Goal: Information Seeking & Learning: Learn about a topic

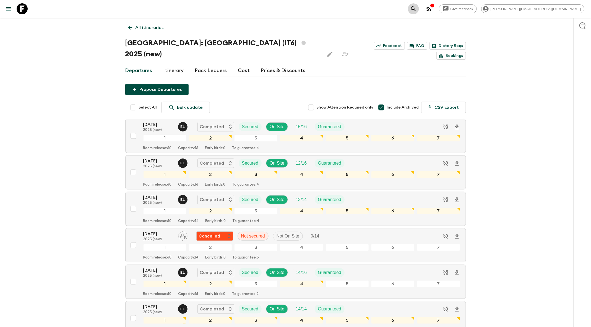
click at [417, 6] on icon "search adventures" at bounding box center [413, 9] width 7 height 7
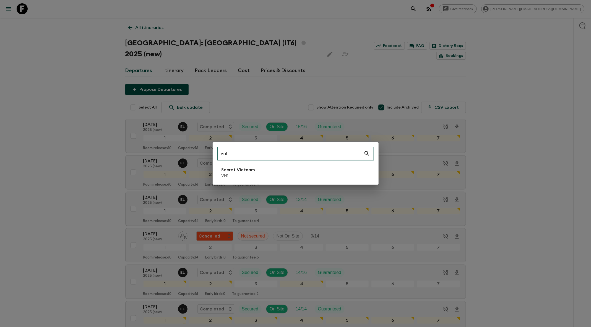
type input "vn1"
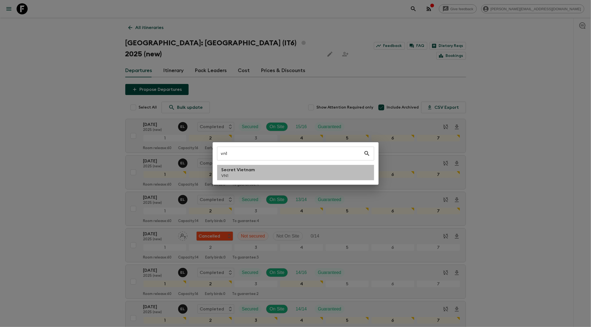
click at [235, 174] on p "VN1" at bounding box center [238, 176] width 34 height 6
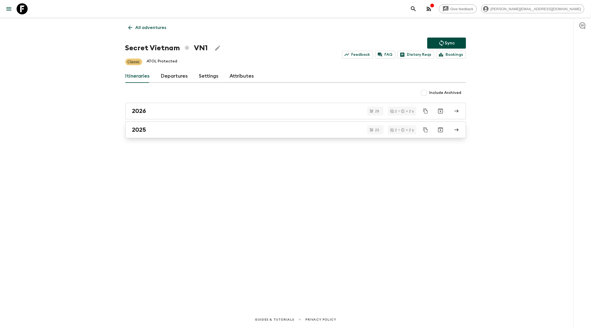
click at [216, 130] on div "2025" at bounding box center [290, 129] width 316 height 7
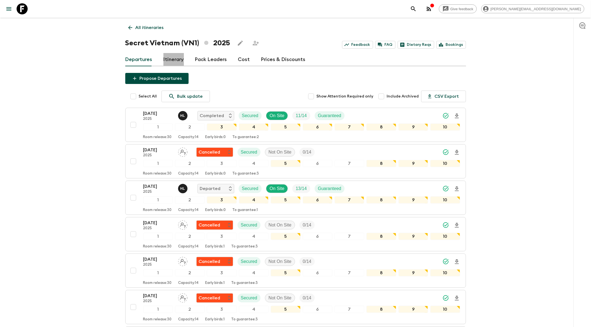
click at [171, 62] on link "Itinerary" at bounding box center [173, 59] width 20 height 13
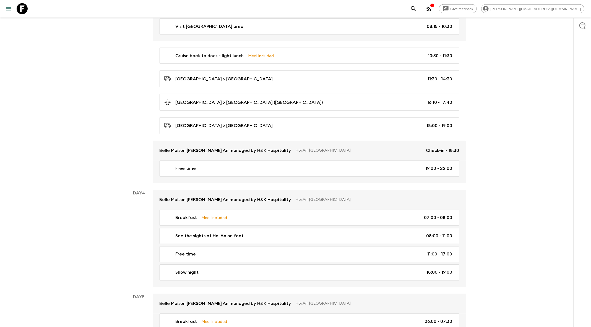
scroll to position [504, 0]
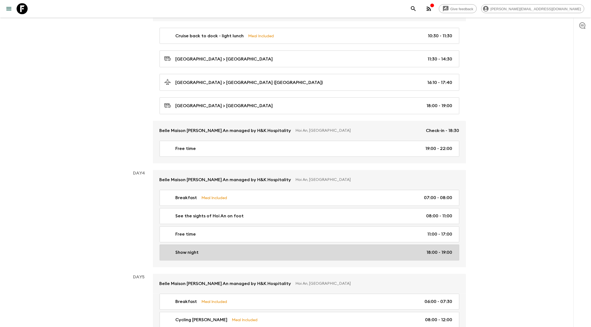
click at [226, 250] on link "Show night 18:00 - 19:00" at bounding box center [309, 253] width 300 height 16
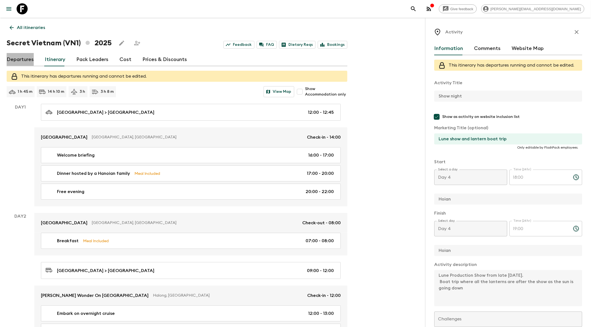
click at [16, 60] on link "Departures" at bounding box center [20, 59] width 27 height 13
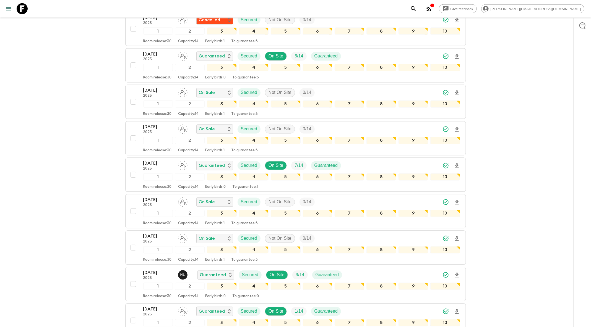
scroll to position [538, 0]
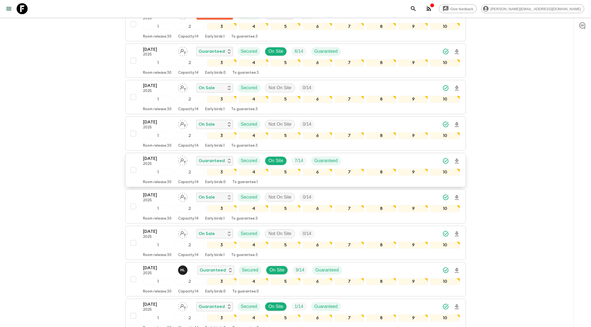
click at [161, 162] on p "2025" at bounding box center [158, 164] width 30 height 4
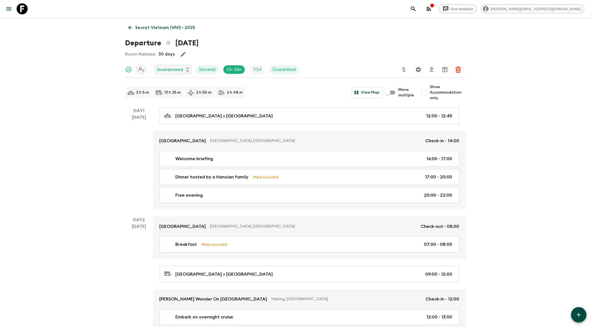
click at [432, 11] on icon "button" at bounding box center [428, 9] width 7 height 7
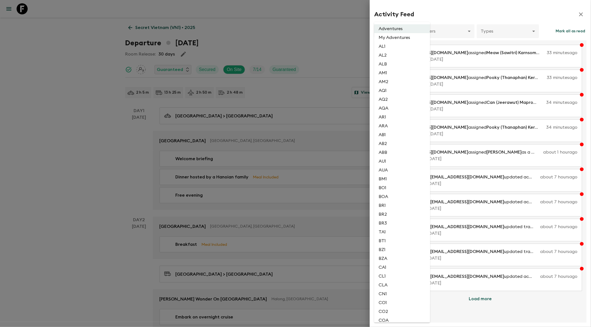
click at [383, 253] on li "VN1" at bounding box center [402, 254] width 56 height 9
type input "68e631c5-f45d-491b-9ac0-31273ae80ca6"
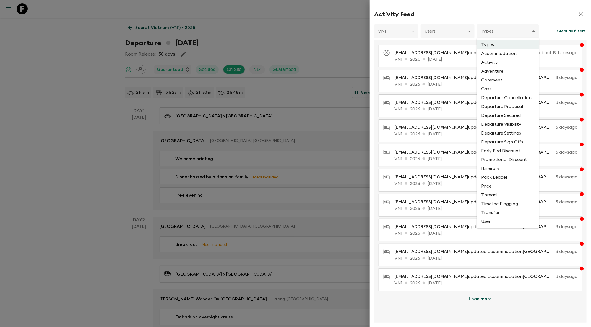
click at [470, 14] on div at bounding box center [295, 163] width 591 height 327
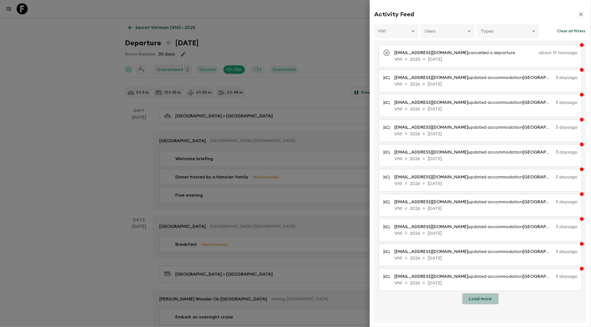
click at [477, 295] on button "Load more" at bounding box center [480, 299] width 36 height 11
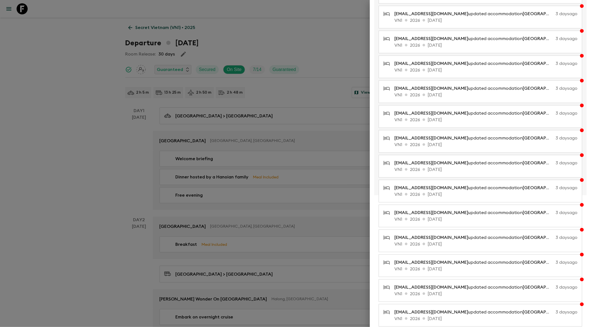
scroll to position [222, 0]
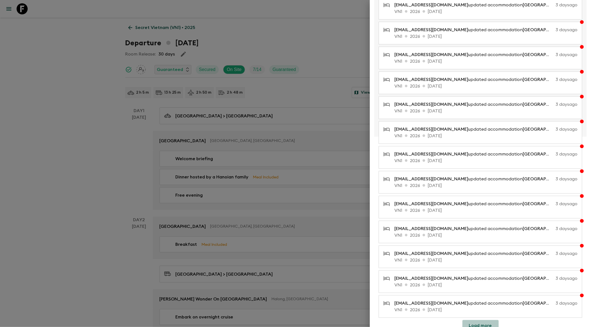
click at [482, 320] on button "Load more" at bounding box center [480, 325] width 36 height 11
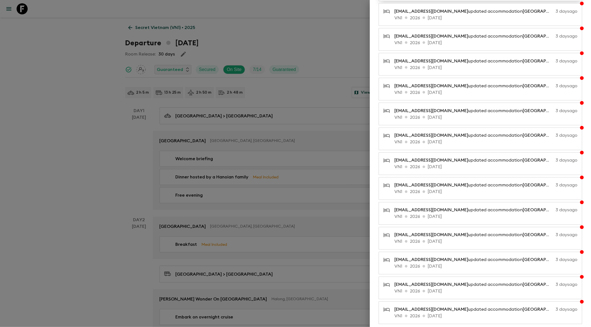
scroll to position [468, 0]
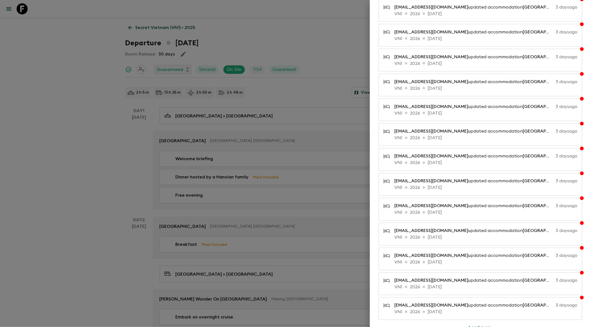
click at [485, 324] on button "Load more" at bounding box center [480, 328] width 36 height 11
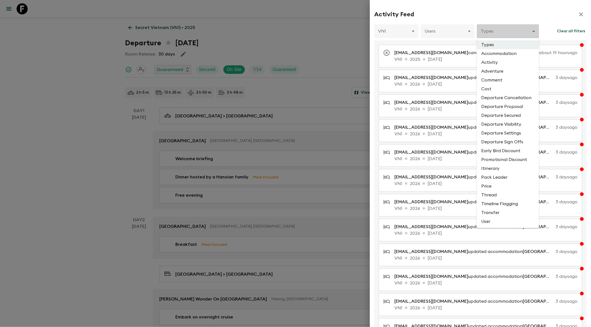
click at [495, 61] on li "Activity" at bounding box center [508, 62] width 62 height 9
type input "ACTIVITY"
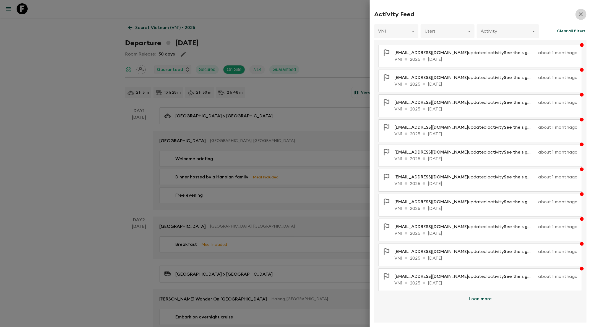
click at [579, 13] on icon "button" at bounding box center [581, 14] width 4 height 4
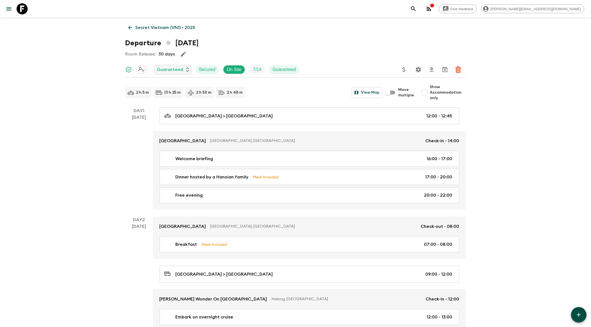
click at [128, 24] on link "Secret Vietnam (VN1) • 2025" at bounding box center [161, 27] width 73 height 11
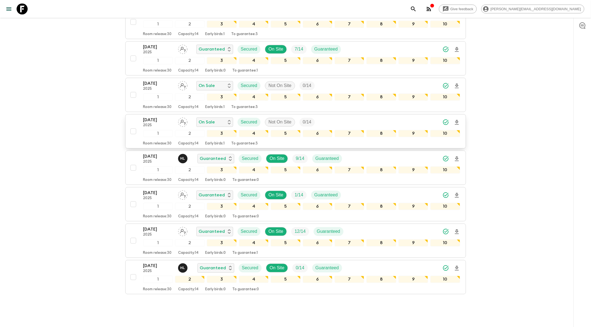
scroll to position [658, 0]
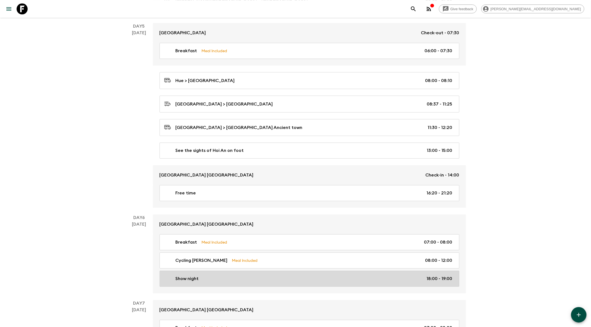
scroll to position [818, 0]
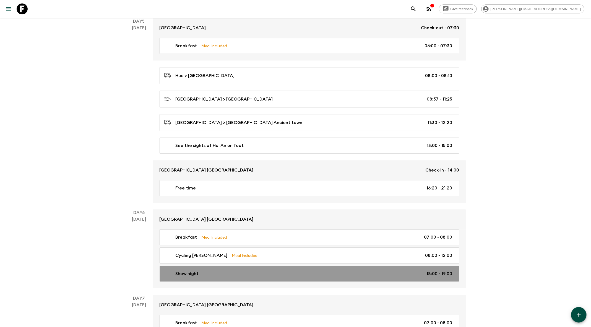
click at [338, 271] on div "Show night 18:00 - 19:00" at bounding box center [308, 274] width 288 height 7
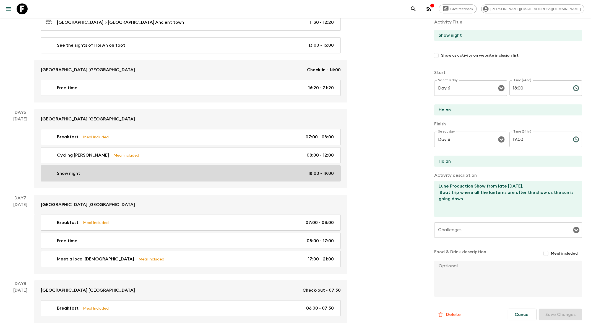
scroll to position [918, 0]
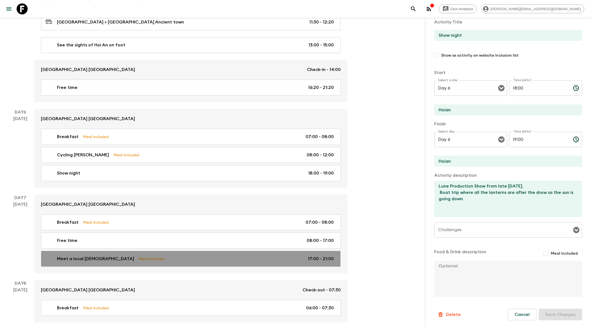
click at [177, 256] on div "Meet a local Hoianian Meal Included 17:00 - 21:00" at bounding box center [190, 259] width 288 height 7
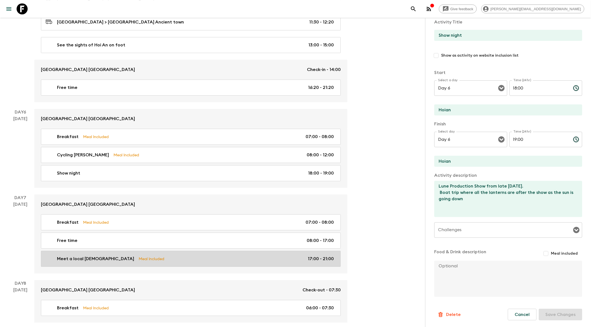
type input "Meet a local [DEMOGRAPHIC_DATA]"
type input "Hoi An ancient town"
type textarea "Our host is called Mr Tu. He's retired but a local legend and worked for many y…"
checkbox input "true"
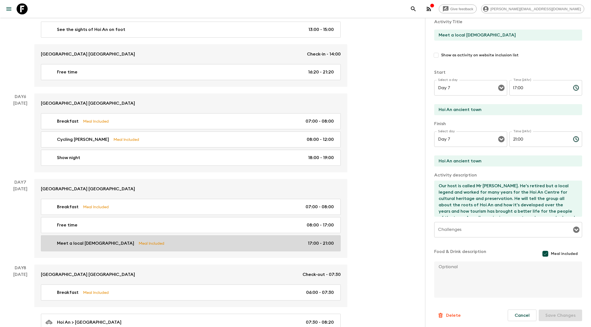
type input "Day 7"
type input "17:00"
type input "Day 7"
type input "21:00"
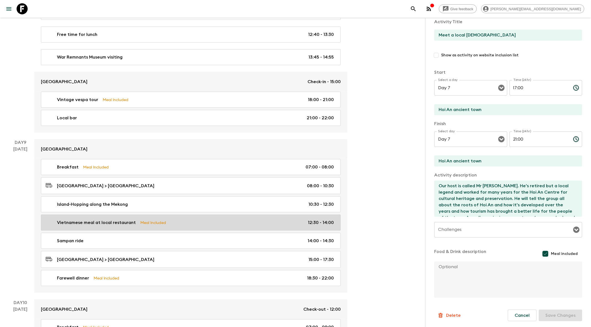
scroll to position [1292, 0]
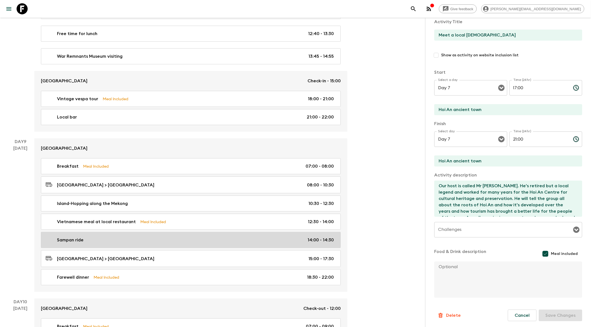
click at [180, 237] on div "Sampan ride 14:00 - 14:30" at bounding box center [190, 240] width 288 height 7
type input "Sampan ride"
type input "Ho Chi Minh"
type textarea "Take a sampan ride in the middle of the canals surrounded by greenery. Get into…"
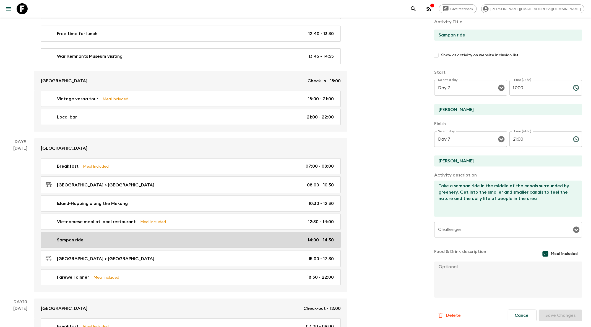
checkbox input "false"
type input "Day 9"
type input "14:00"
type input "Day 9"
type input "14:30"
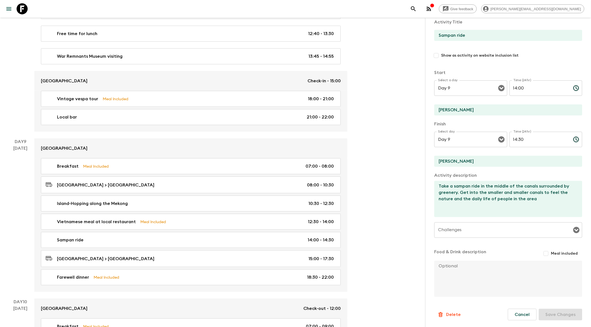
click at [465, 186] on textarea "Take a sampan ride in the middle of the canals surrounded by greenery. Get into…" at bounding box center [505, 199] width 143 height 36
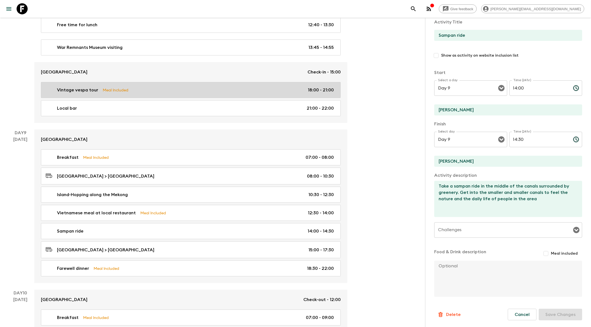
scroll to position [1298, 0]
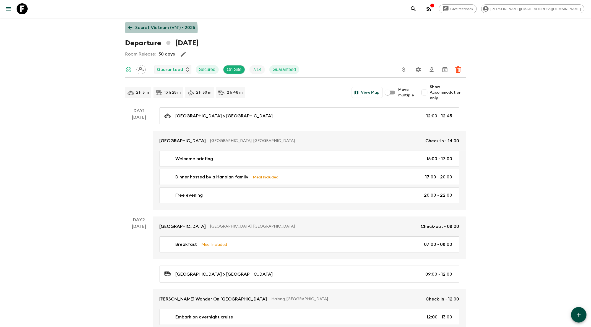
click at [153, 29] on p "Secret Vietnam (VN1) • 2025" at bounding box center [165, 27] width 60 height 7
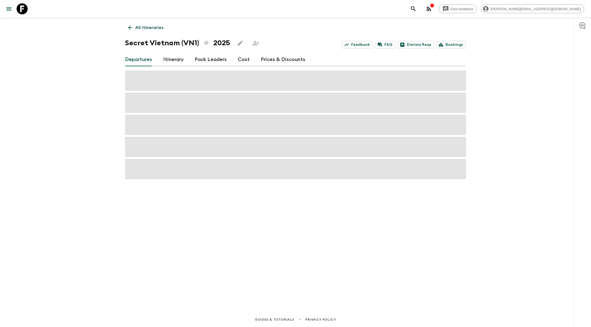
click at [176, 59] on link "Itinerary" at bounding box center [173, 59] width 20 height 13
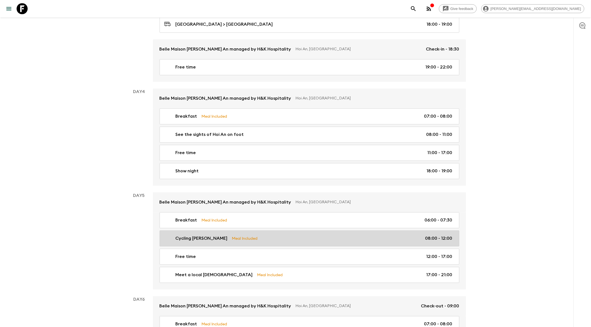
scroll to position [590, 0]
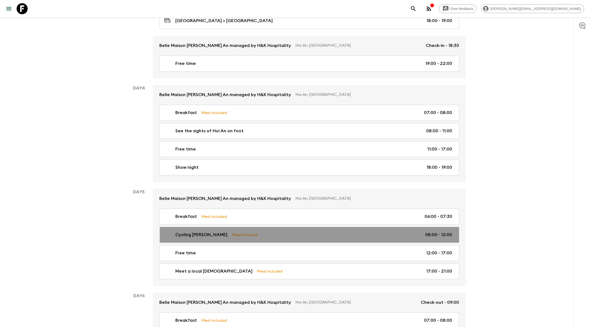
click at [205, 232] on p "Cycling [PERSON_NAME]" at bounding box center [202, 235] width 52 height 7
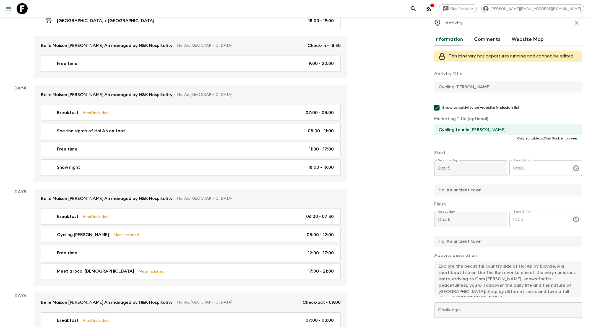
scroll to position [13, 0]
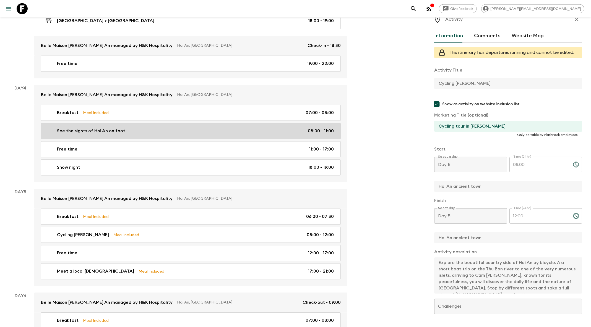
click at [150, 128] on div "See the sights of Hoi An on foot 08:00 - 11:00" at bounding box center [190, 131] width 288 height 7
type input "See the sights of Hoi An on foot"
type input "Walking tour of Hoi An"
type input "Hoi An Ancient town"
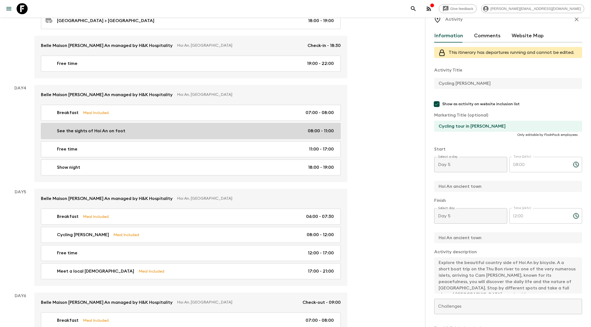
type textarea "Hoi An Ancient town"
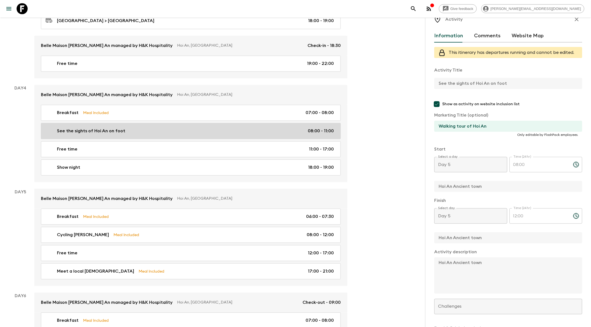
checkbox input "false"
type textarea "After breakfast, walk in the late afternoon through the Old Quarter of Hoi An w…"
type input "Day 4"
type input "11:00"
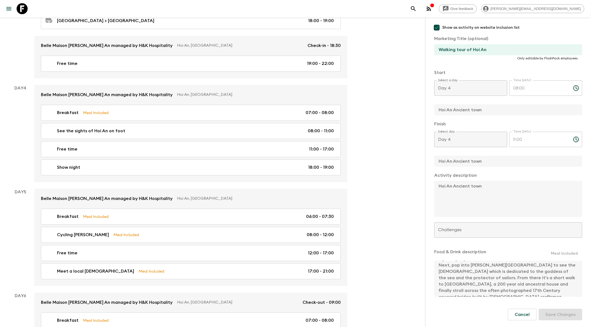
scroll to position [38, 0]
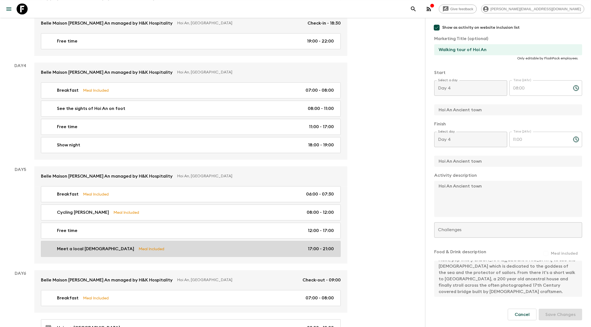
click at [163, 246] on div "Meet a local Hoianian Meal Included 17:00 - 21:00" at bounding box center [190, 249] width 288 height 7
type input "Meet a local [DEMOGRAPHIC_DATA]"
type input "Experience with local legend Mr Tu"
type input "Hoi An ancient town"
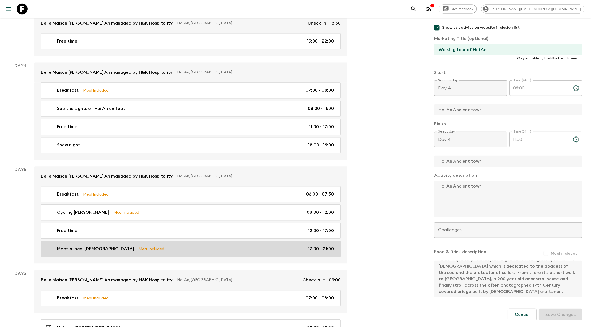
type textarea "Our host is called Mr Tu. He's retired but a local legend and worked for many y…"
checkbox input "true"
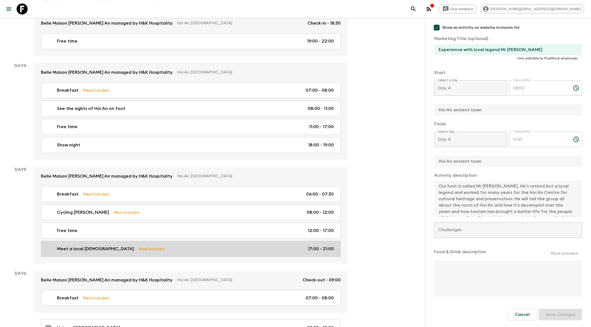
type input "Day 5"
type input "17:00"
type input "Day 5"
type input "21:00"
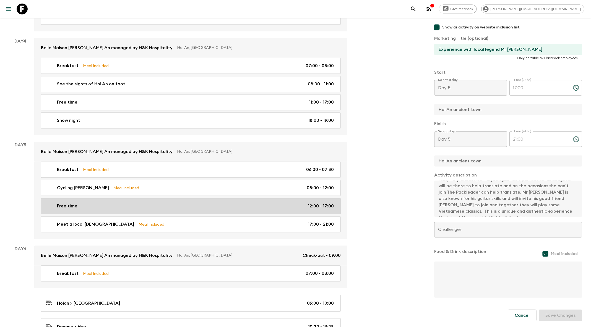
scroll to position [637, 0]
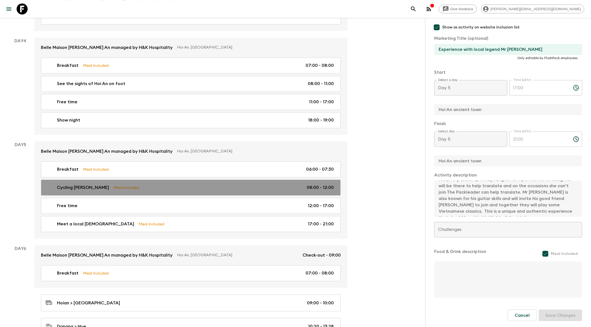
click at [179, 184] on div "Cycling Cam Kim Meal Included 08:00 - 12:00" at bounding box center [190, 187] width 288 height 7
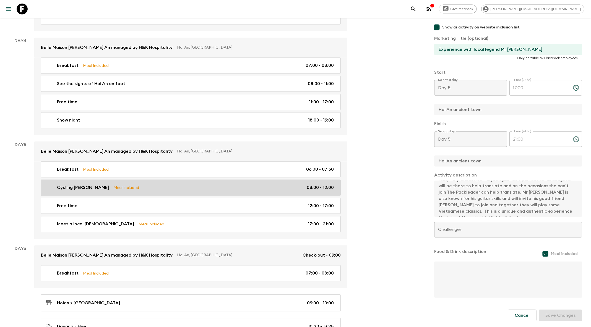
type input "Cycling [PERSON_NAME]"
type input "Cycling tour in Cam Kim"
type textarea "Explore the beautiful country side of Hoi An by bicycle. A a short boat trip on…"
type input "08:00"
type input "12:00"
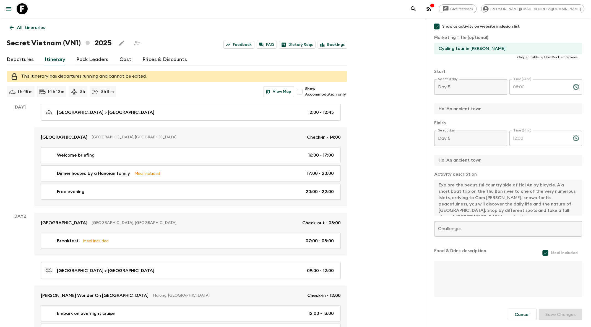
scroll to position [5, 0]
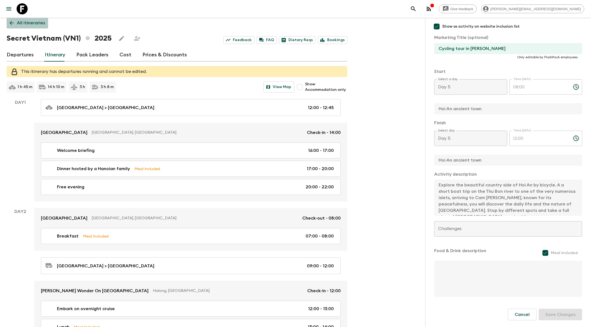
click at [14, 23] on icon at bounding box center [12, 23] width 6 height 6
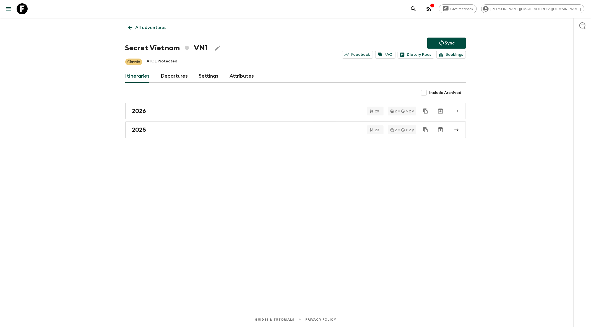
click at [439, 92] on span "Include Archived" at bounding box center [445, 93] width 32 height 6
click at [429, 92] on input "Include Archived" at bounding box center [423, 92] width 11 height 11
checkbox input "true"
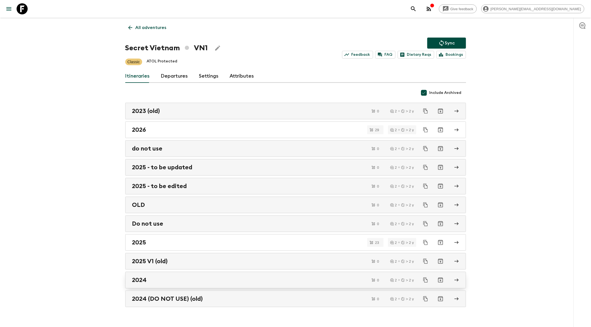
click at [297, 277] on div "2024" at bounding box center [290, 280] width 316 height 7
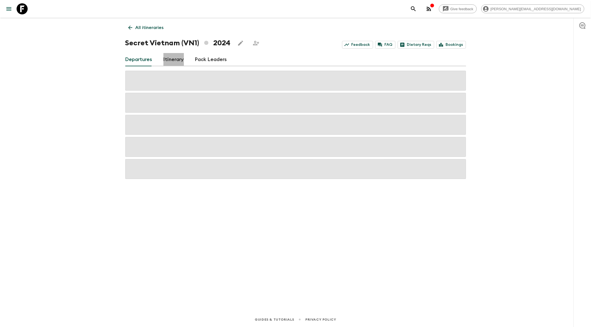
click at [178, 65] on link "Itinerary" at bounding box center [173, 59] width 20 height 13
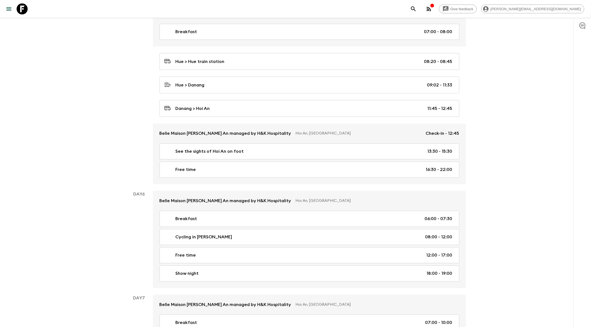
scroll to position [868, 0]
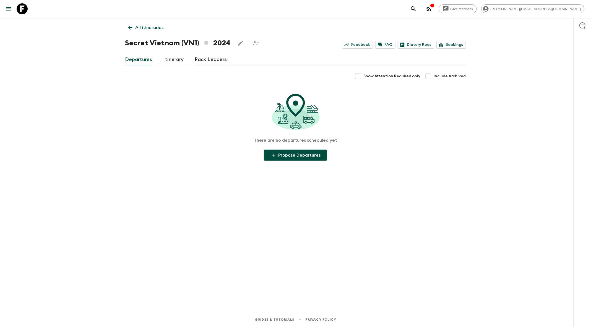
click at [127, 23] on link "All itineraries" at bounding box center [145, 27] width 41 height 11
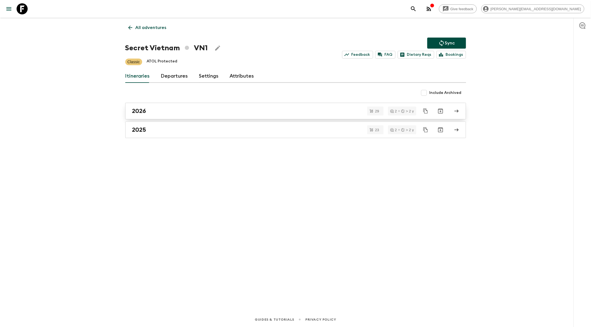
click at [194, 109] on div "2026" at bounding box center [290, 111] width 316 height 7
click at [169, 128] on div "2025" at bounding box center [290, 129] width 316 height 7
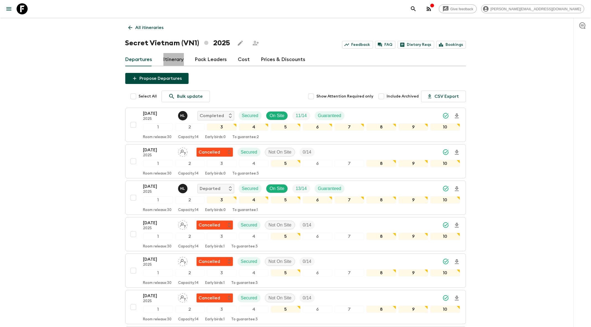
click at [179, 57] on link "Itinerary" at bounding box center [173, 59] width 20 height 13
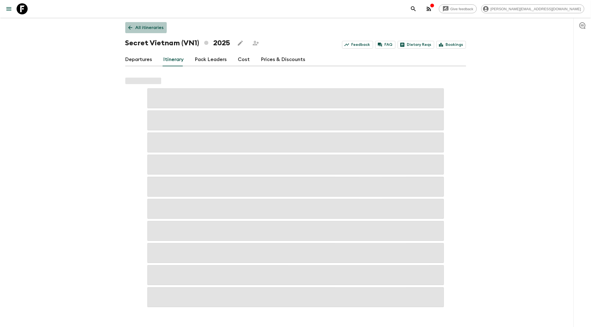
click at [128, 25] on icon at bounding box center [130, 28] width 6 height 6
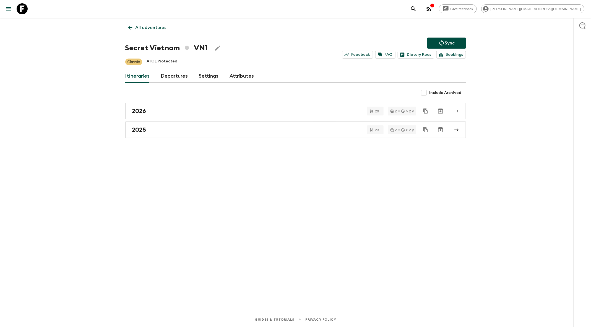
click at [441, 95] on span "Include Archived" at bounding box center [445, 93] width 32 height 6
click at [429, 95] on input "Include Archived" at bounding box center [423, 92] width 11 height 11
checkbox input "true"
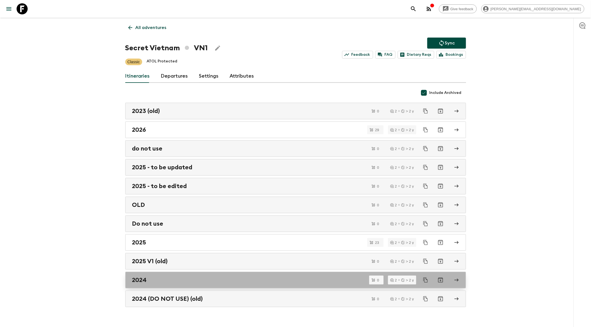
click at [246, 279] on div "2024" at bounding box center [290, 280] width 316 height 7
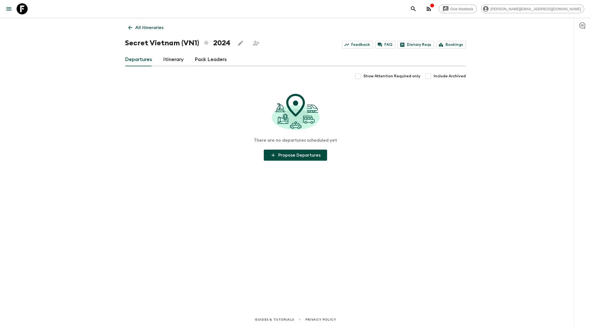
click at [176, 57] on link "Itinerary" at bounding box center [173, 59] width 20 height 13
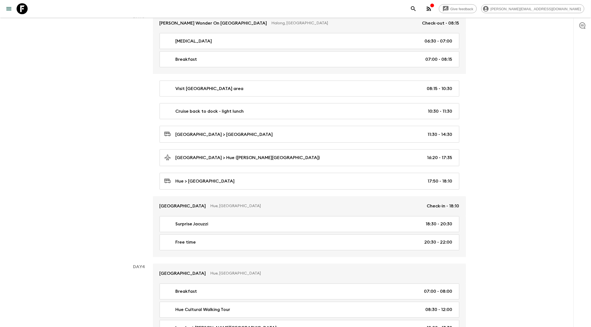
scroll to position [439, 0]
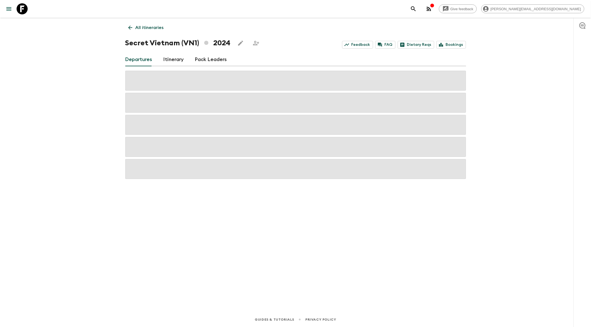
click at [127, 25] on link "All itineraries" at bounding box center [145, 27] width 41 height 11
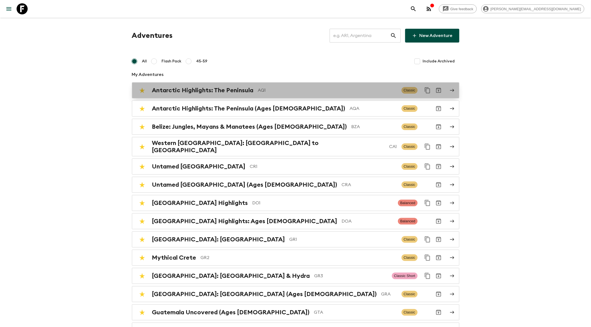
click at [204, 92] on h2 "Antarctic Highlights: The Peninsula" at bounding box center [202, 90] width 101 height 7
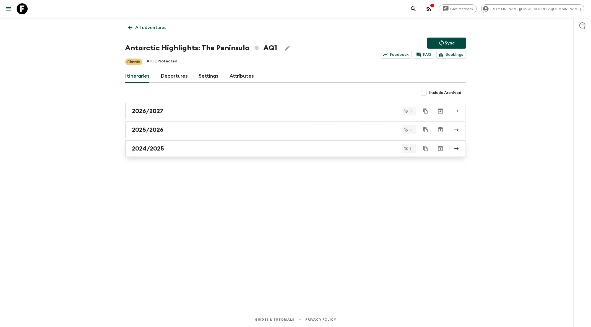
click at [187, 150] on div "2024/2025" at bounding box center [290, 148] width 316 height 7
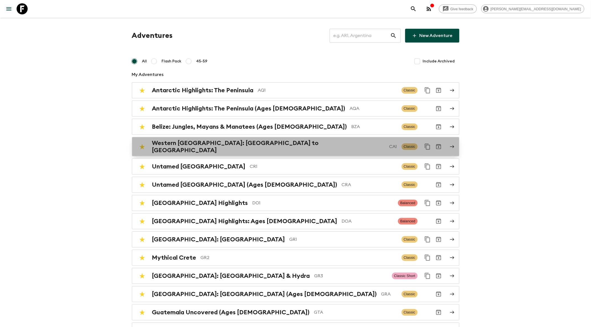
click at [184, 146] on h2 "Western Canada: Calgary to Vancouver" at bounding box center [268, 147] width 233 height 14
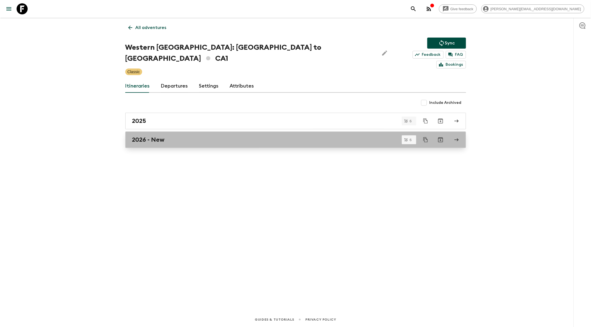
click at [182, 135] on link "2026 - New" at bounding box center [295, 140] width 341 height 17
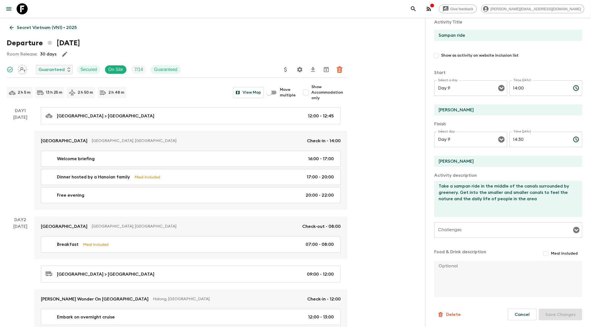
click at [11, 28] on icon at bounding box center [12, 28] width 4 height 4
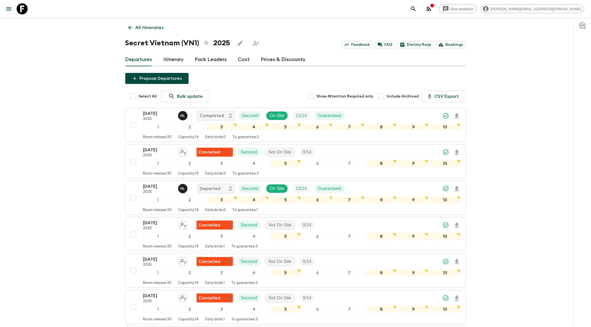
click at [130, 29] on icon at bounding box center [130, 28] width 4 height 4
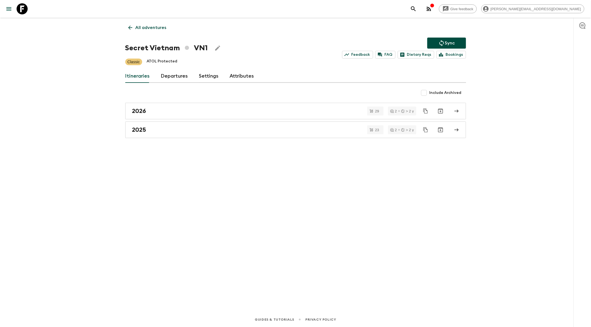
click at [424, 92] on input "Include Archived" at bounding box center [423, 92] width 11 height 11
checkbox input "true"
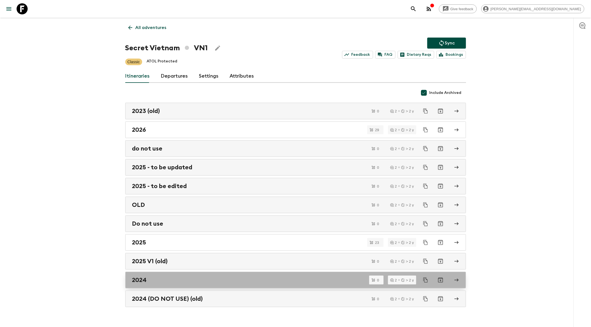
click at [269, 273] on link "2024" at bounding box center [295, 280] width 341 height 17
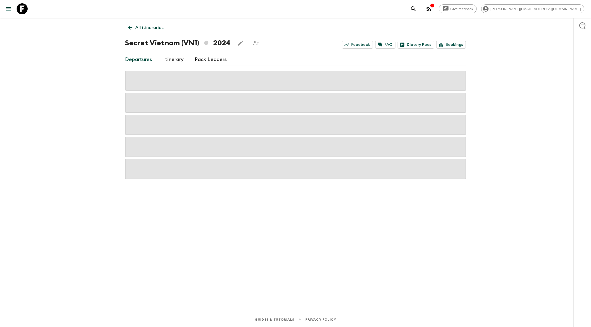
click at [174, 56] on link "Itinerary" at bounding box center [173, 59] width 20 height 13
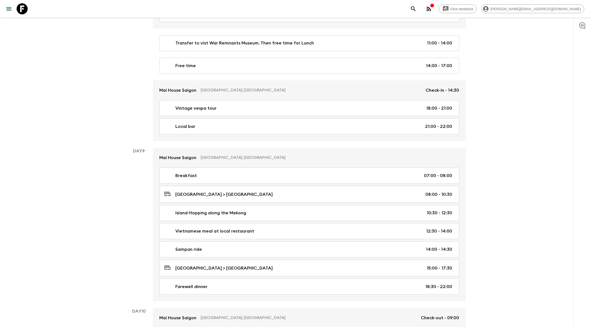
scroll to position [1350, 0]
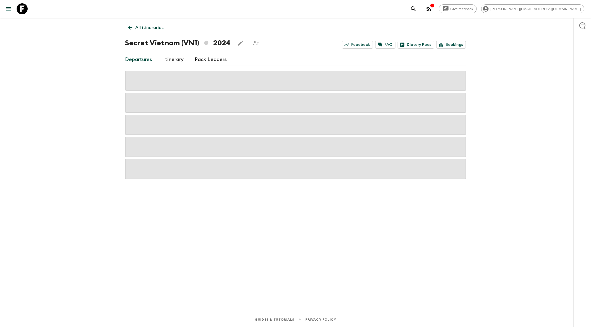
click at [130, 25] on icon at bounding box center [130, 28] width 6 height 6
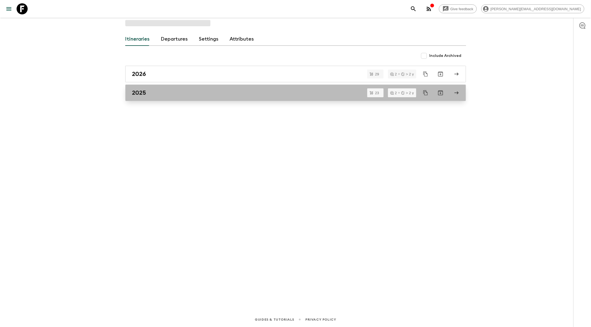
click at [184, 90] on div "2025" at bounding box center [290, 92] width 316 height 7
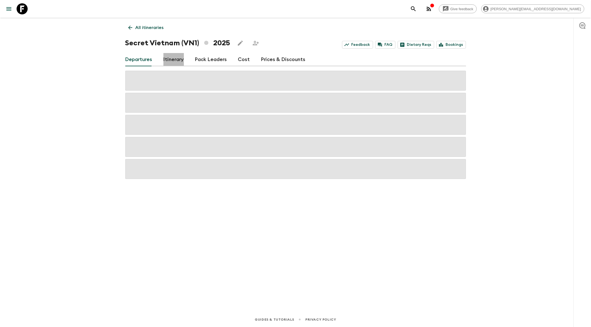
click at [174, 61] on link "Itinerary" at bounding box center [173, 59] width 20 height 13
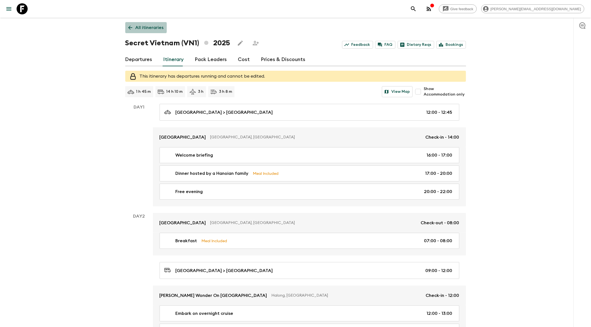
click at [128, 25] on icon at bounding box center [130, 28] width 6 height 6
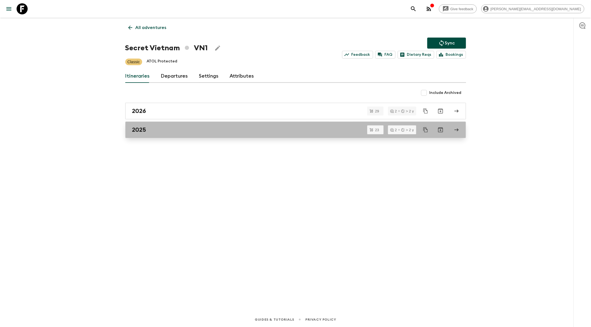
click at [188, 132] on div "2025" at bounding box center [290, 129] width 316 height 7
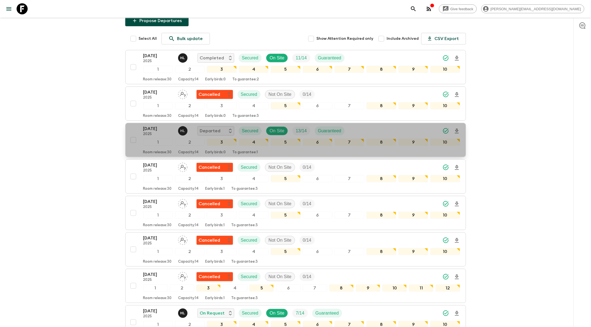
scroll to position [58, 0]
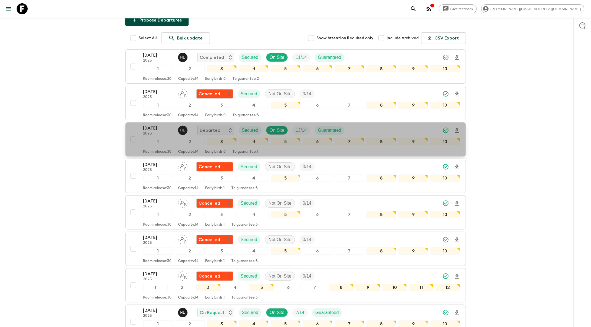
click at [366, 130] on div "23 Aug 2025 2025 H L Departed Secured On Site 13 / 14 Guaranteed" at bounding box center [301, 130] width 317 height 11
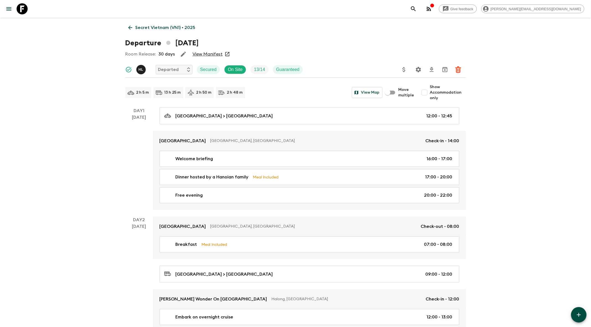
click at [130, 30] on icon at bounding box center [130, 28] width 6 height 6
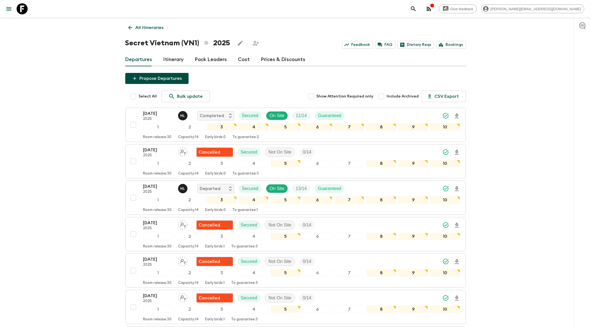
click at [399, 98] on span "Include Archived" at bounding box center [403, 97] width 32 height 6
click at [387, 98] on input "Include Archived" at bounding box center [381, 96] width 11 height 11
checkbox input "true"
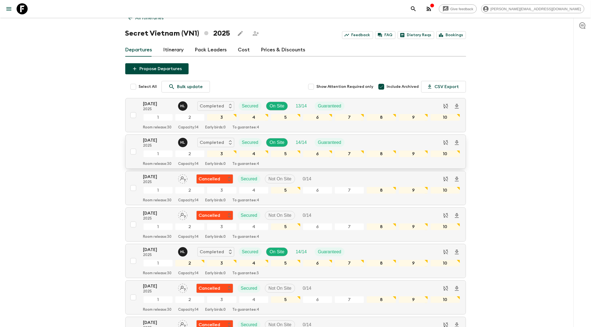
scroll to position [10, 0]
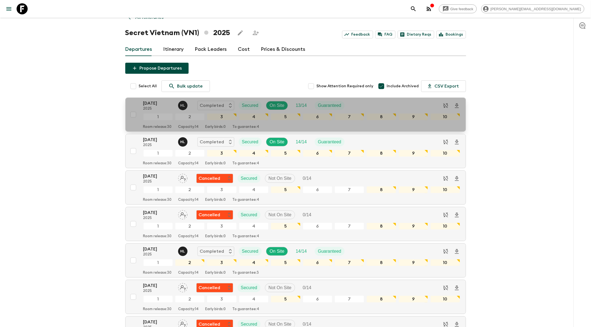
click at [398, 104] on div "17 Jan 2025 2025 H L Completed Secured On Site 13 / 14 Guaranteed" at bounding box center [301, 105] width 317 height 11
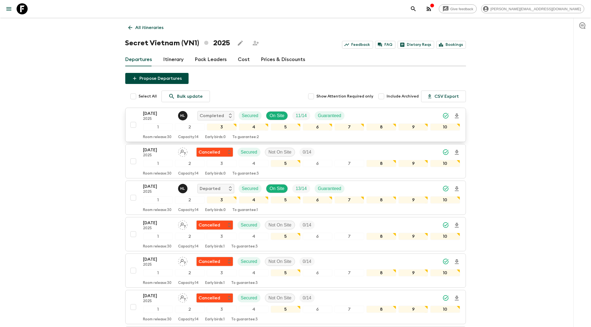
click at [395, 117] on div "18 Jul 2025 2025 H L Completed Secured On Site 11 / 14 Guaranteed" at bounding box center [301, 115] width 317 height 11
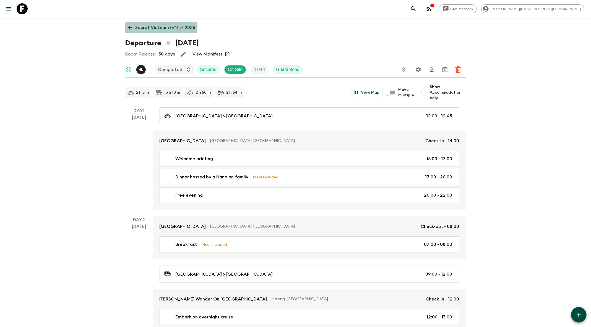
click at [130, 27] on icon at bounding box center [130, 28] width 4 height 4
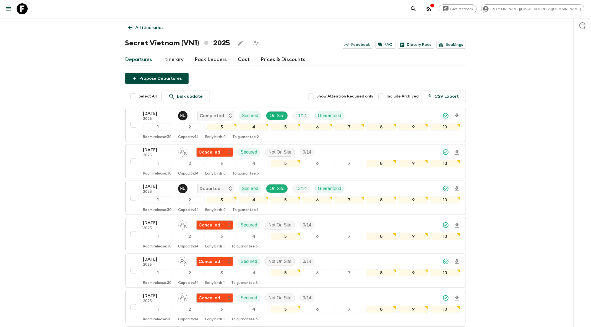
click at [407, 98] on span "Include Archived" at bounding box center [403, 97] width 32 height 6
click at [387, 98] on input "Include Archived" at bounding box center [381, 96] width 11 height 11
checkbox input "true"
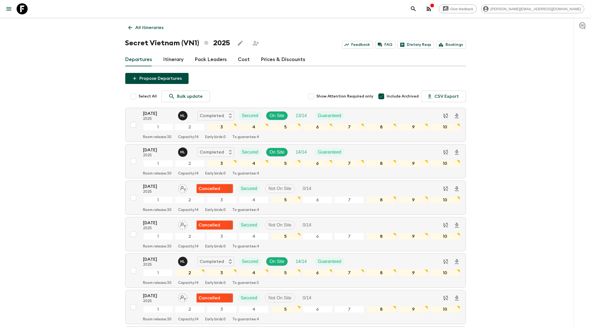
click at [175, 59] on link "Itinerary" at bounding box center [173, 59] width 20 height 13
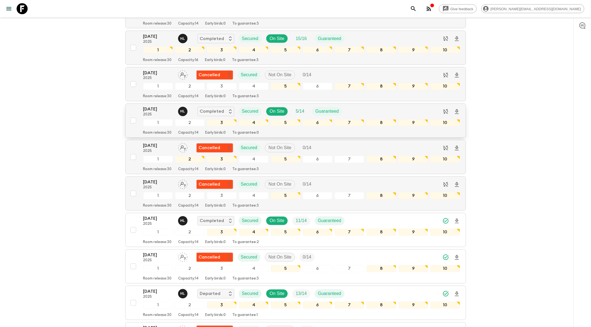
scroll to position [508, 0]
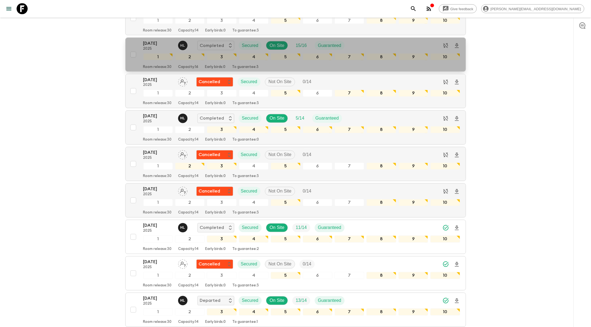
click at [360, 40] on div "23 May 2025 2025 H L Completed Secured On Site 15 / 16 Guaranteed" at bounding box center [301, 45] width 317 height 11
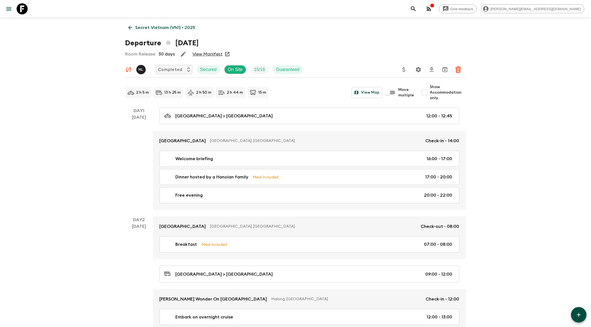
scroll to position [0, 0]
click at [129, 28] on icon at bounding box center [130, 27] width 4 height 4
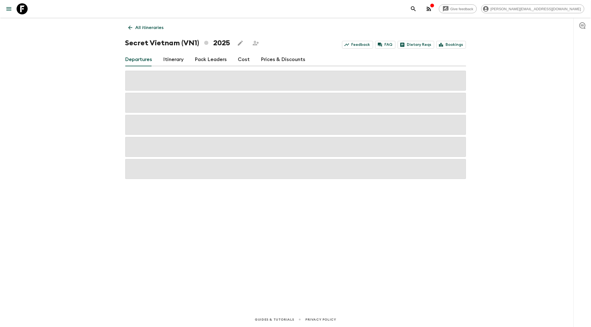
click at [174, 63] on link "Itinerary" at bounding box center [173, 59] width 20 height 13
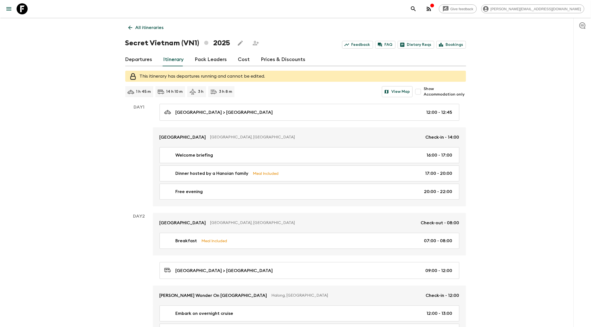
click at [130, 31] on link "All itineraries" at bounding box center [145, 27] width 41 height 11
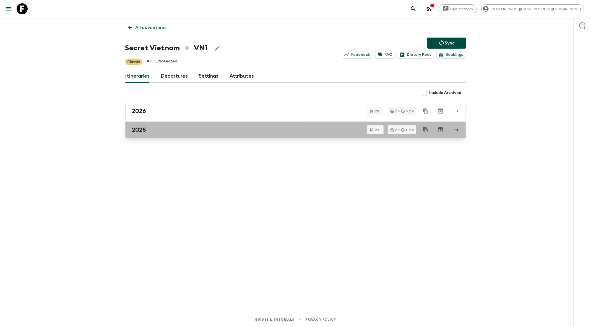
click at [166, 132] on div "2025" at bounding box center [290, 129] width 316 height 7
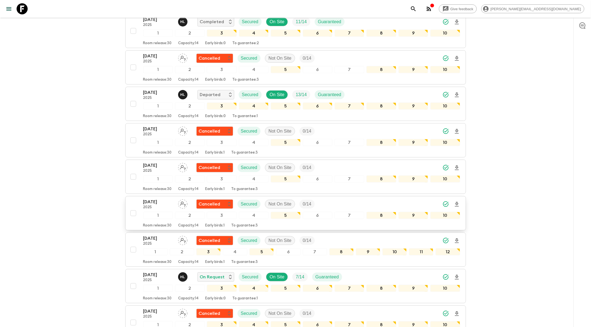
scroll to position [51, 0]
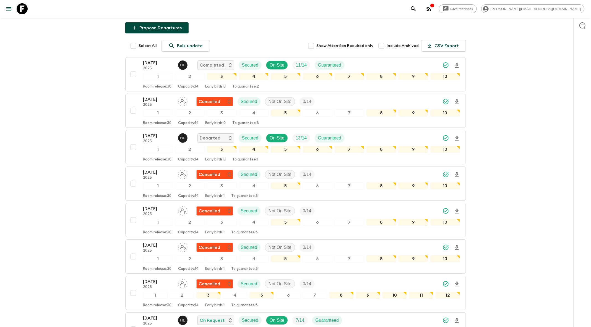
click at [397, 42] on label "Include Archived" at bounding box center [397, 46] width 43 height 12
click at [387, 42] on input "Include Archived" at bounding box center [381, 45] width 11 height 11
checkbox input "true"
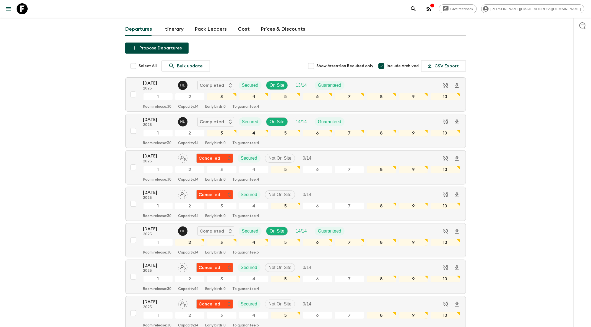
scroll to position [0, 0]
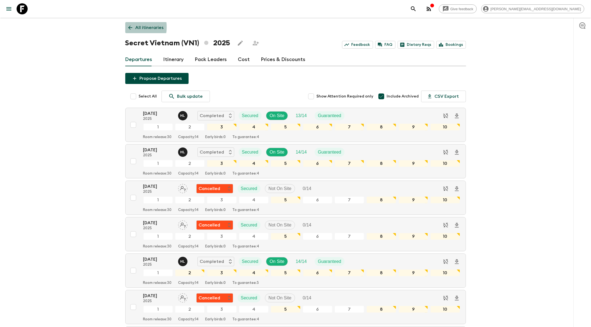
click at [129, 27] on icon at bounding box center [130, 28] width 6 height 6
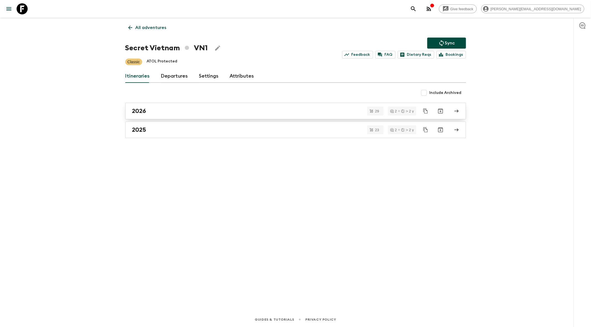
click at [203, 116] on link "2026" at bounding box center [295, 111] width 341 height 17
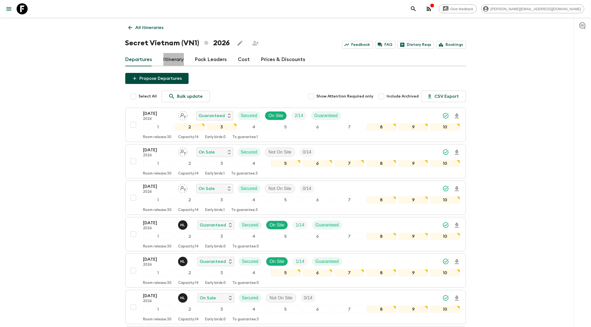
click at [179, 61] on link "Itinerary" at bounding box center [173, 59] width 20 height 13
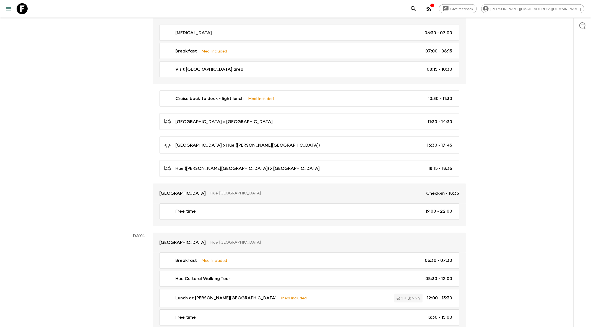
scroll to position [477, 0]
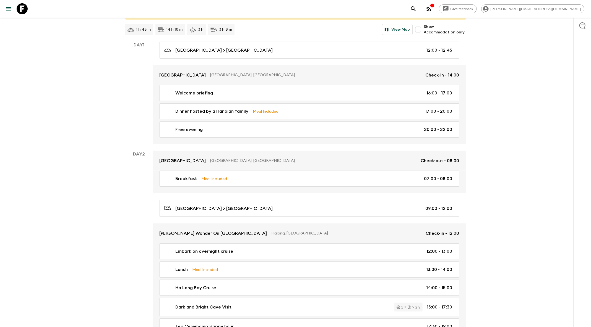
scroll to position [53, 0]
